Goal: Task Accomplishment & Management: Use online tool/utility

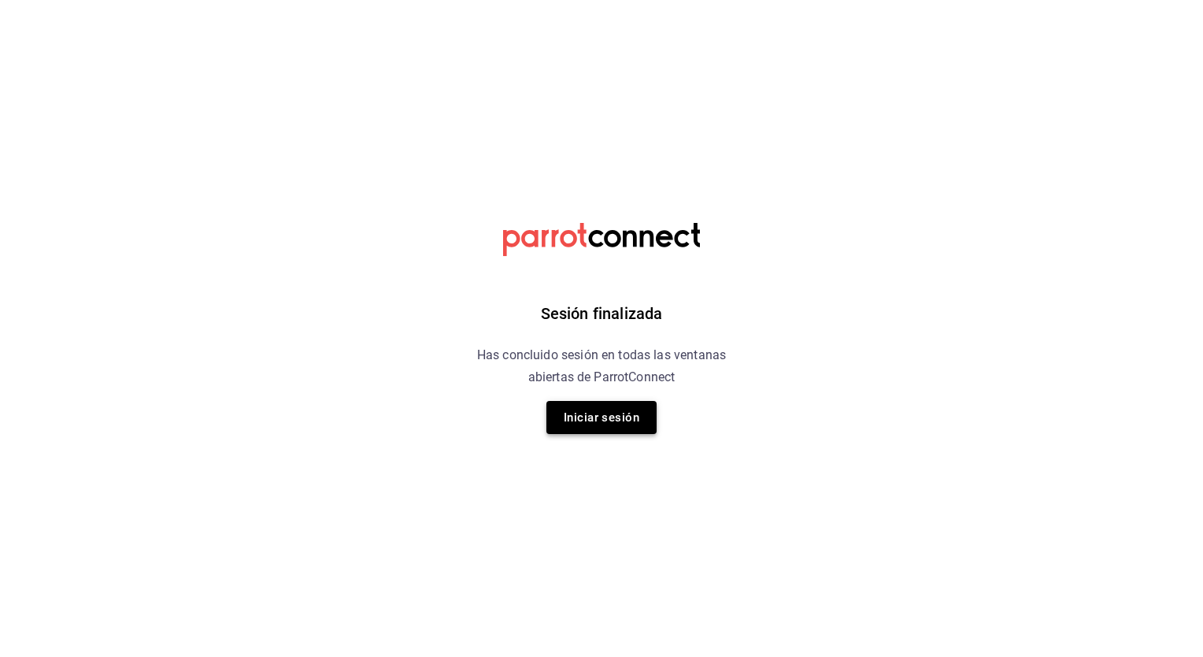
click at [630, 414] on button "Iniciar sesión" at bounding box center [602, 417] width 110 height 33
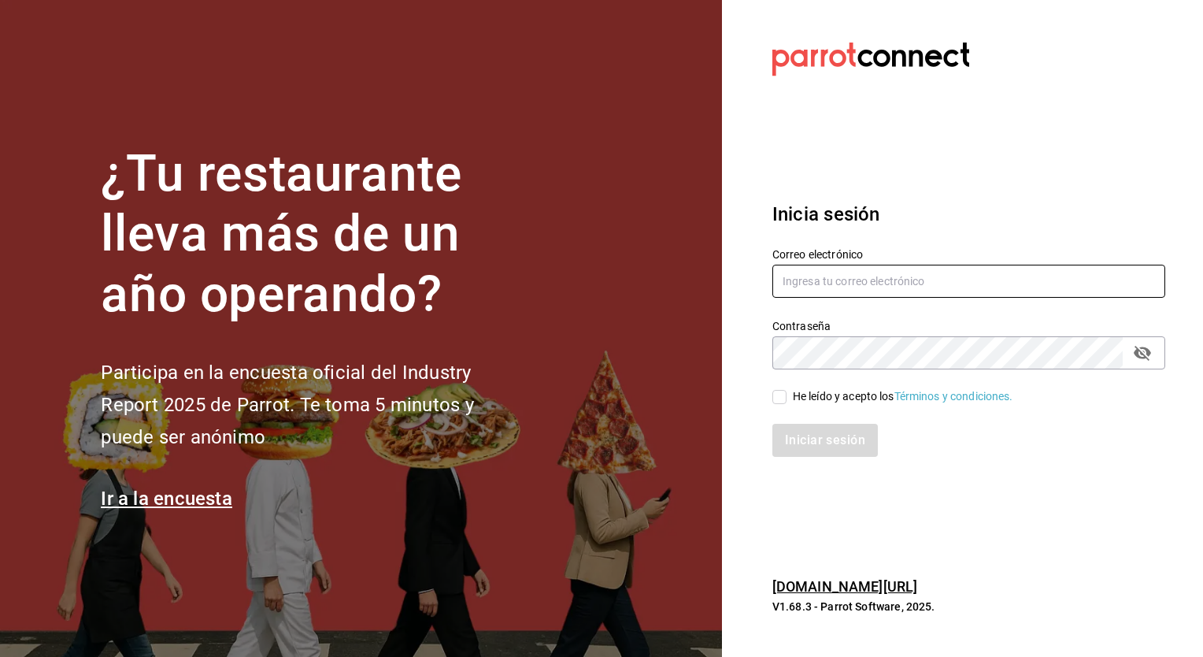
type input "adrian.mora@costeno.com"
click at [779, 395] on input "He leído y acepto los Términos y condiciones." at bounding box center [780, 397] width 14 height 14
checkbox input "true"
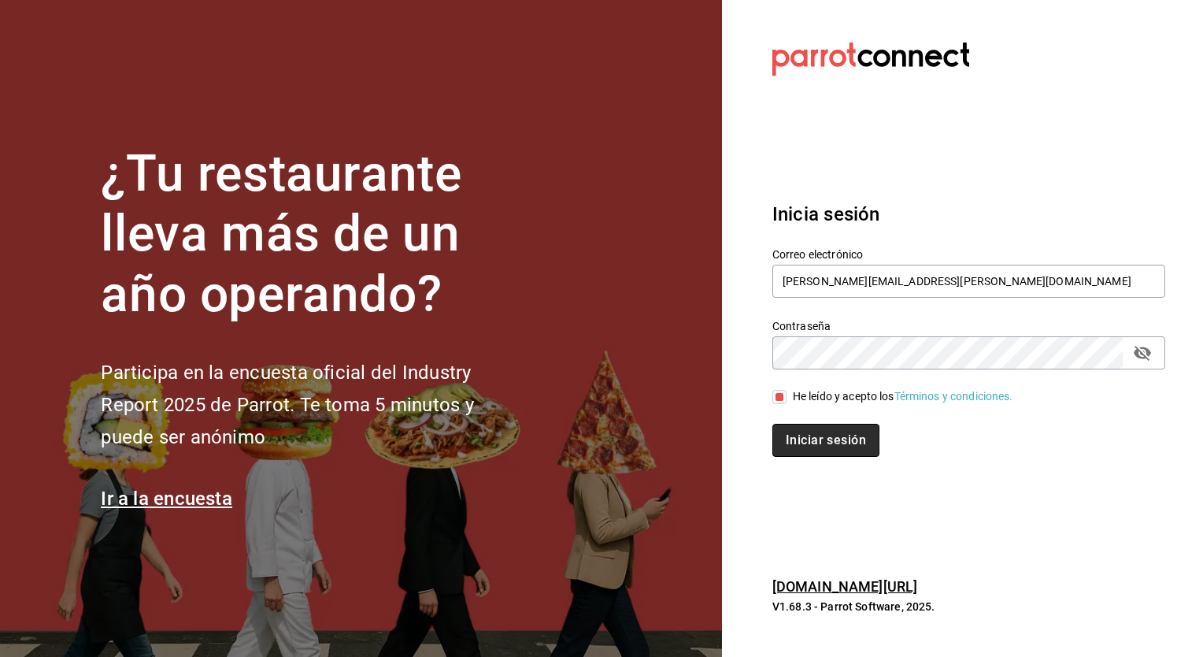
click at [813, 441] on button "Iniciar sesión" at bounding box center [826, 440] width 107 height 33
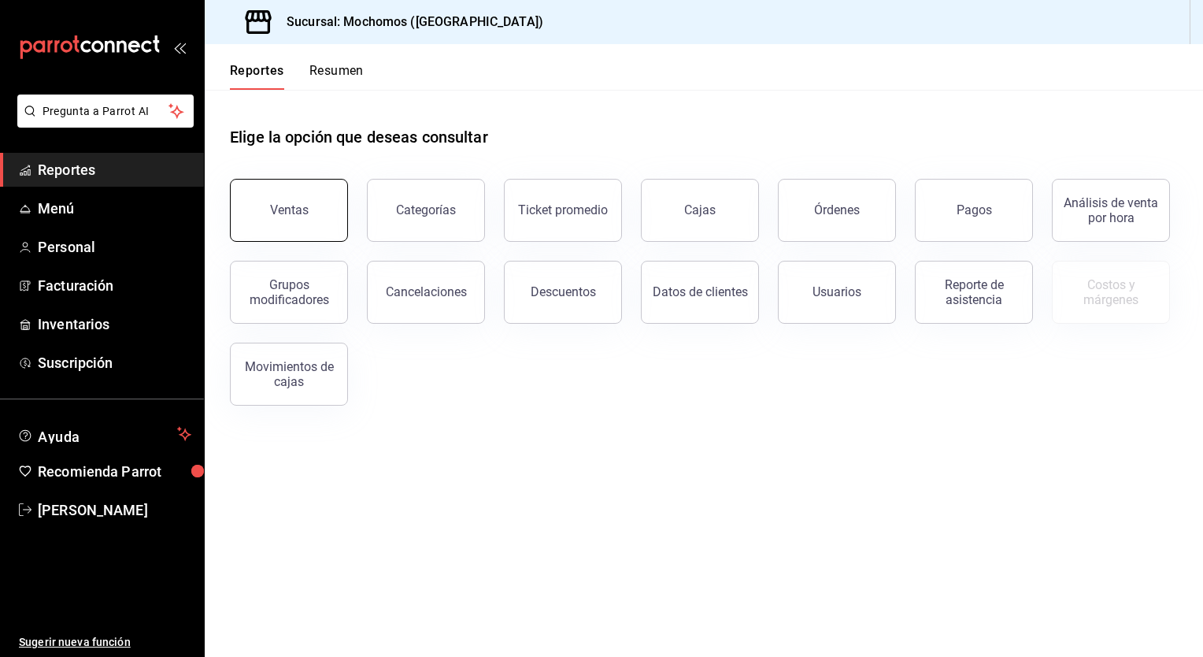
click at [276, 206] on div "Ventas" at bounding box center [289, 209] width 39 height 15
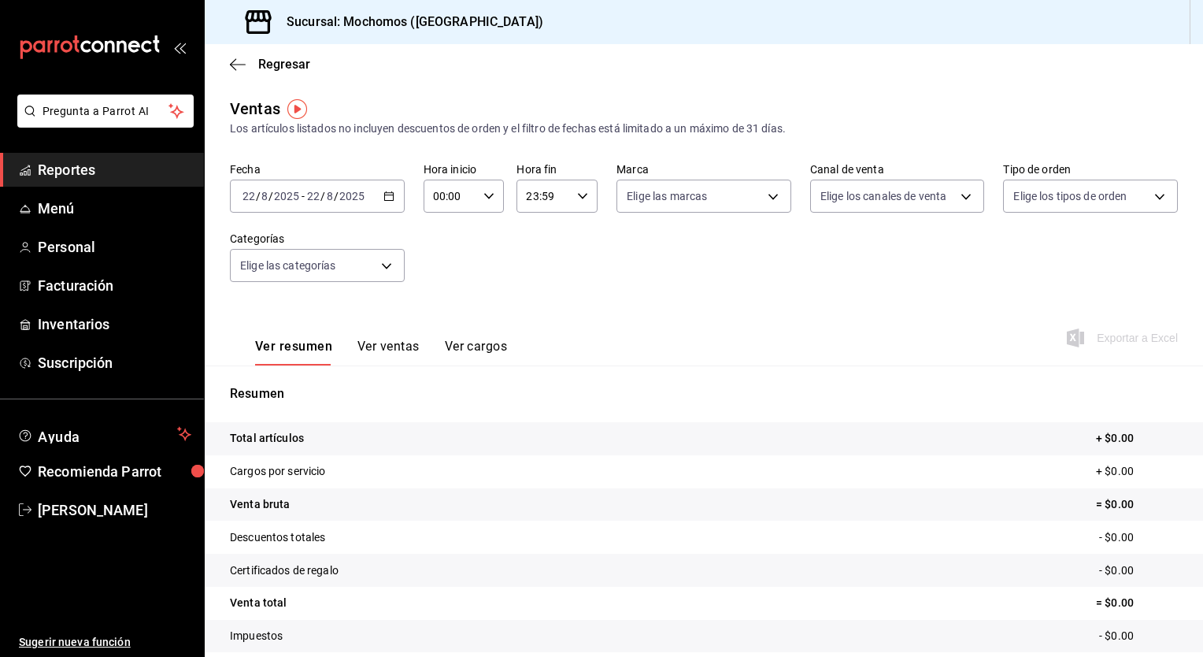
click at [488, 195] on \(Stroke\) "button" at bounding box center [488, 196] width 9 height 6
click at [450, 299] on button "05" at bounding box center [441, 311] width 34 height 32
type input "05:00"
click at [482, 236] on span "00" at bounding box center [481, 236] width 15 height 13
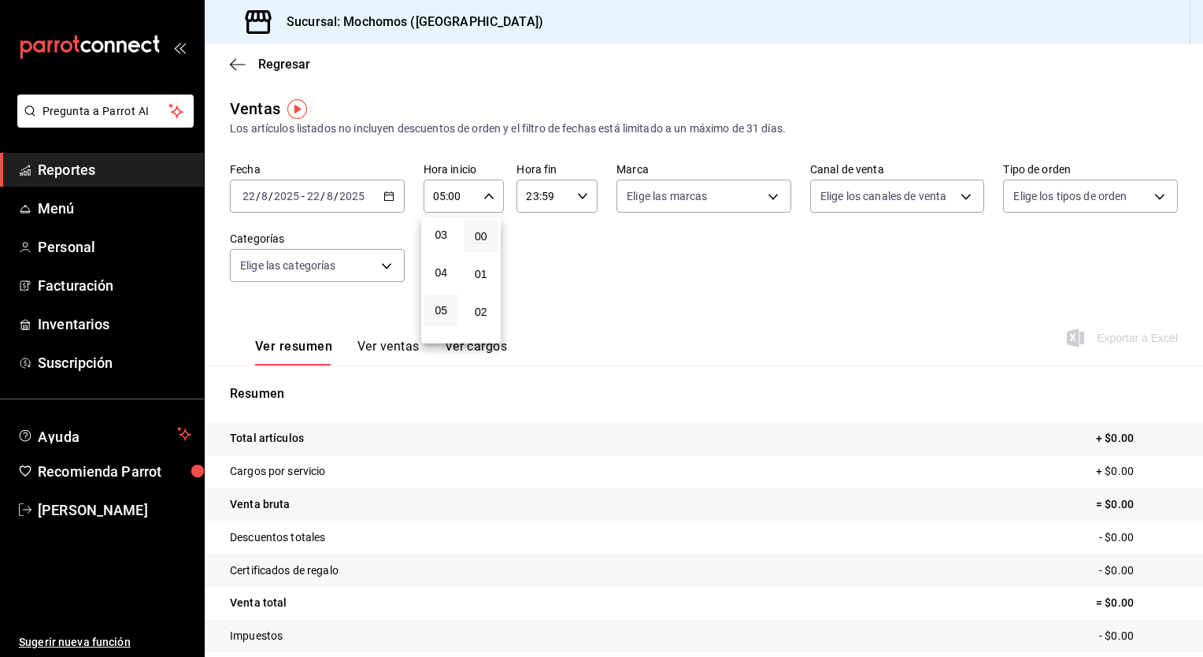
click at [576, 198] on div at bounding box center [601, 328] width 1203 height 657
click at [577, 198] on icon "button" at bounding box center [582, 196] width 11 height 11
click at [534, 246] on span "05" at bounding box center [533, 239] width 15 height 13
click at [576, 233] on span "00" at bounding box center [573, 236] width 15 height 13
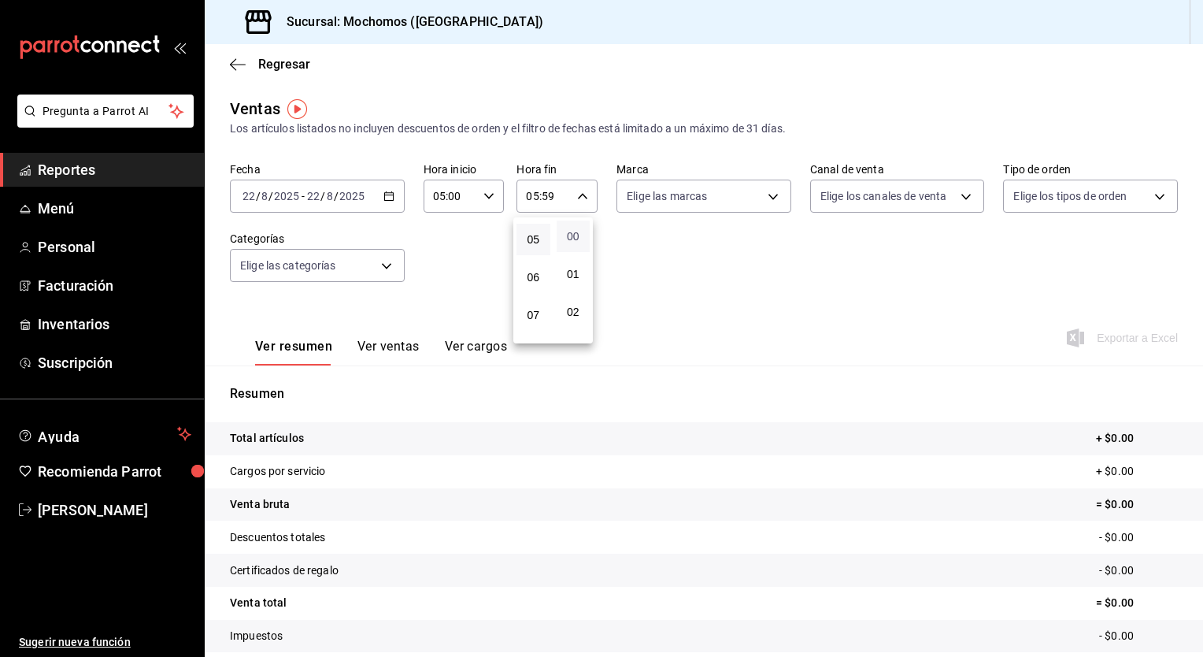
type input "05:00"
click at [672, 260] on div at bounding box center [601, 328] width 1203 height 657
click at [384, 195] on icon "button" at bounding box center [389, 196] width 11 height 11
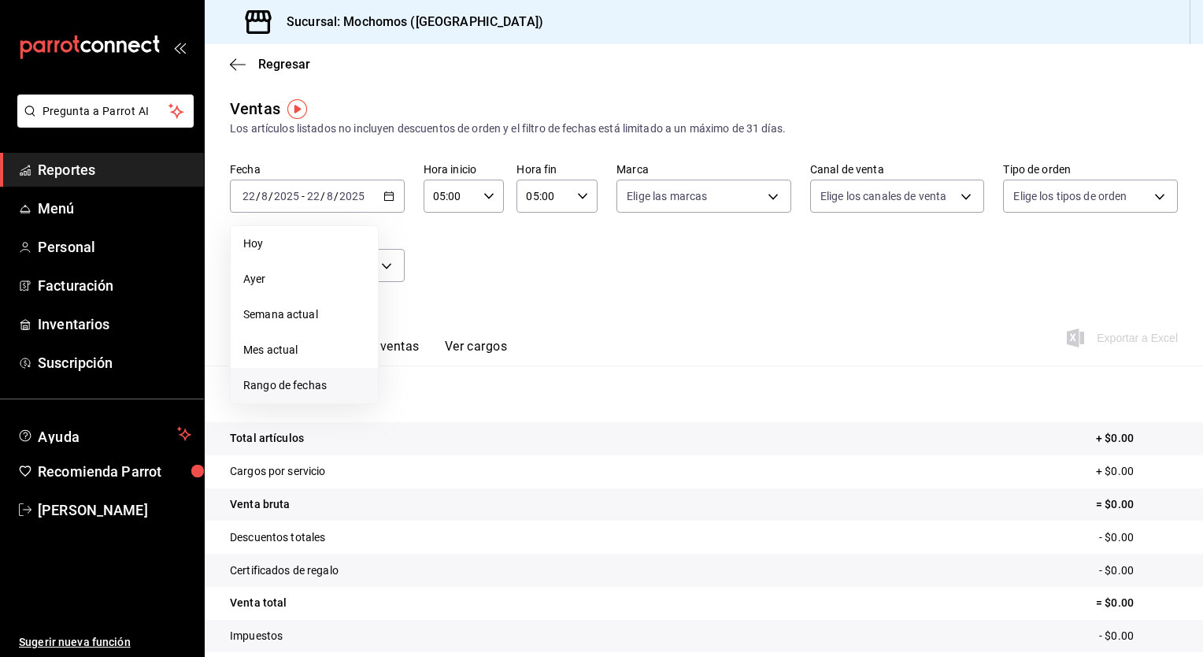
click at [280, 380] on span "Rango de fechas" at bounding box center [304, 385] width 122 height 17
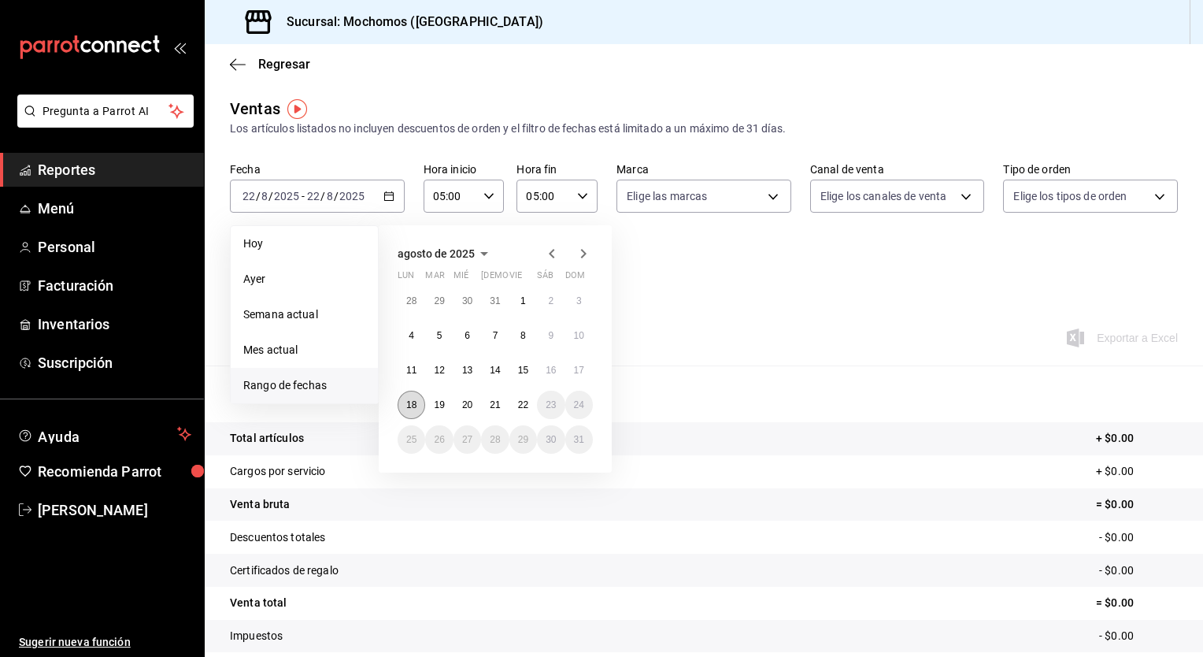
click at [413, 402] on abbr "18" at bounding box center [411, 404] width 10 height 11
click at [527, 410] on button "22" at bounding box center [524, 405] width 28 height 28
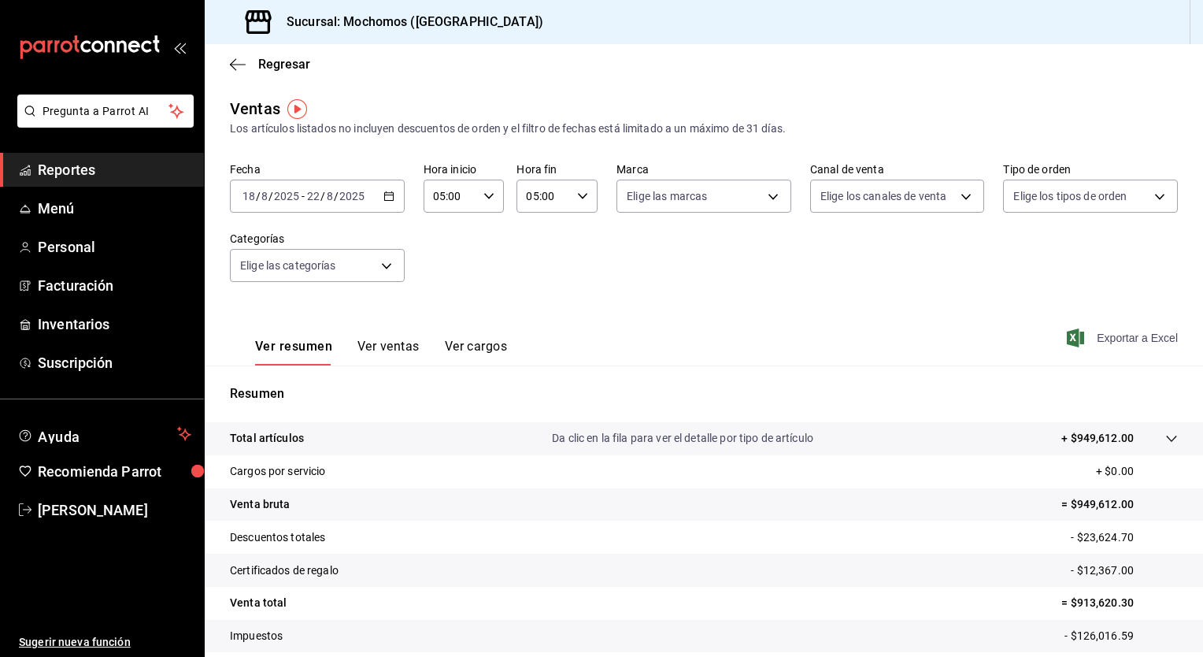
click at [1122, 335] on span "Exportar a Excel" at bounding box center [1124, 337] width 108 height 19
